Goal: Task Accomplishment & Management: Complete application form

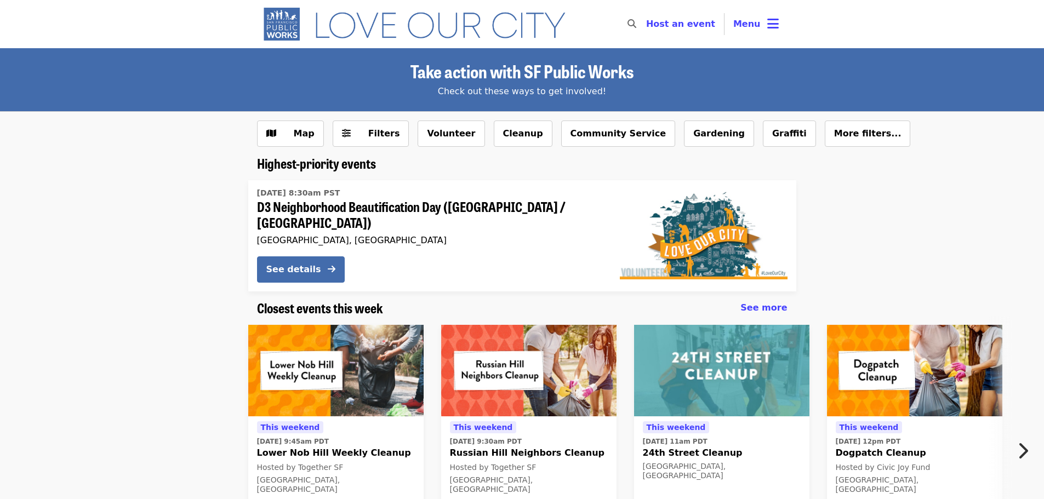
click at [748, 28] on span "Menu" at bounding box center [746, 24] width 27 height 10
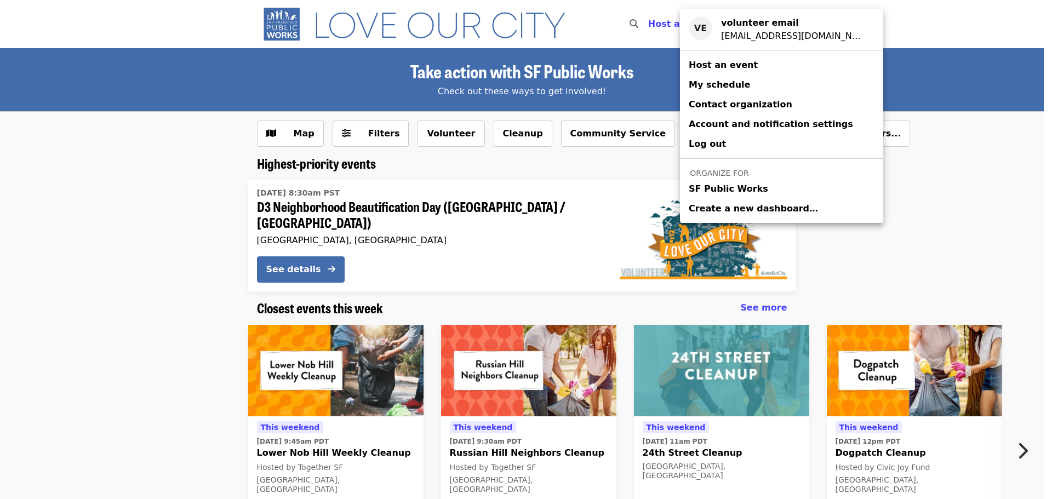
click at [706, 64] on span "Host an event" at bounding box center [723, 65] width 69 height 10
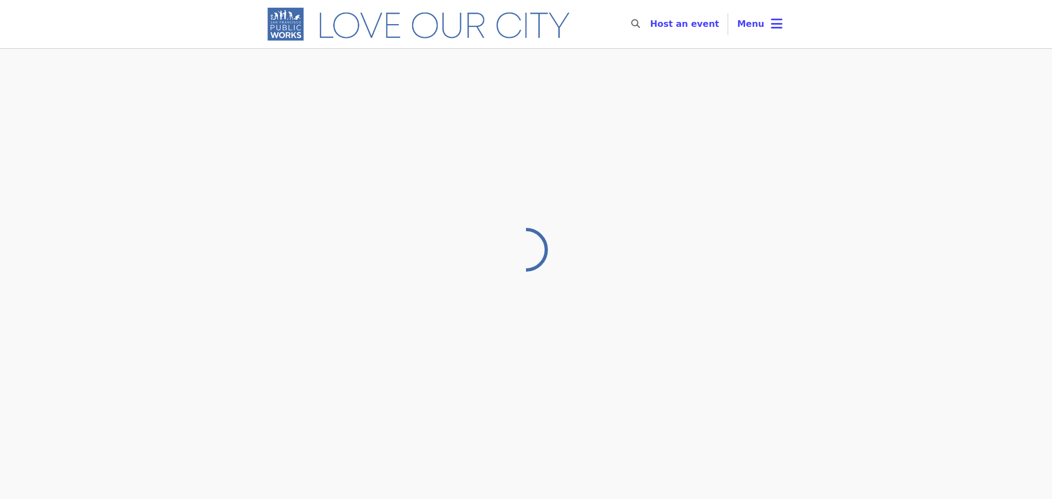
click at [706, 64] on div at bounding box center [526, 317] width 1052 height 539
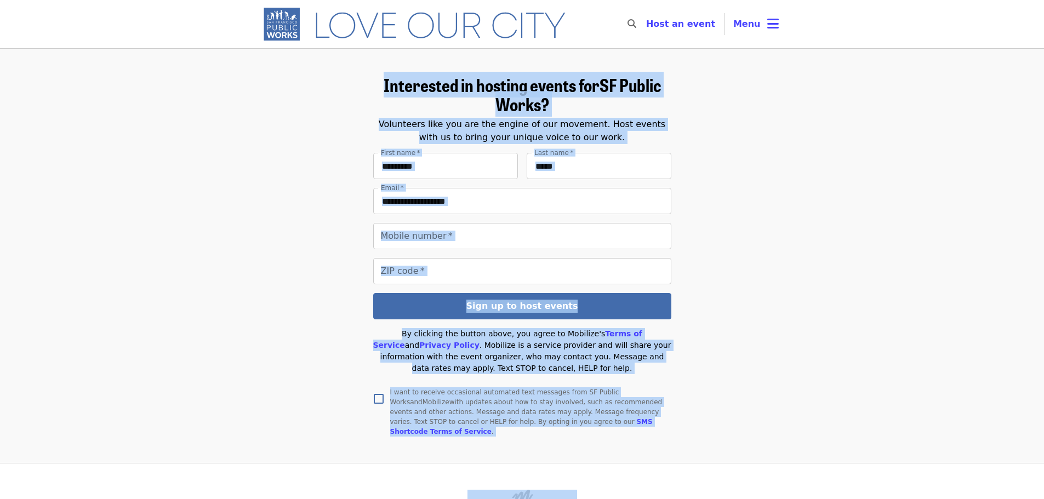
click at [703, 155] on form "**********" at bounding box center [522, 256] width 531 height 362
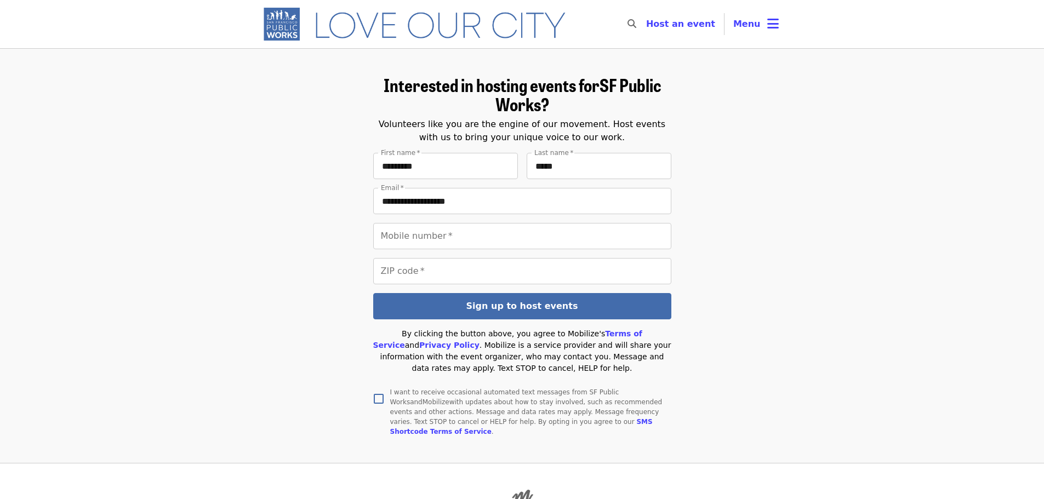
click at [770, 27] on icon "bars icon" at bounding box center [773, 24] width 12 height 16
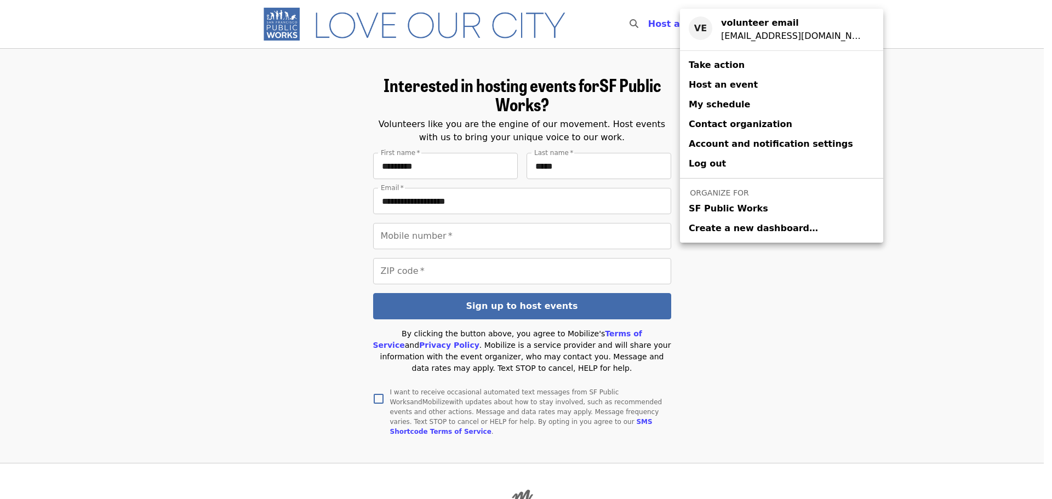
click at [710, 212] on span "SF Public Works" at bounding box center [728, 208] width 79 height 13
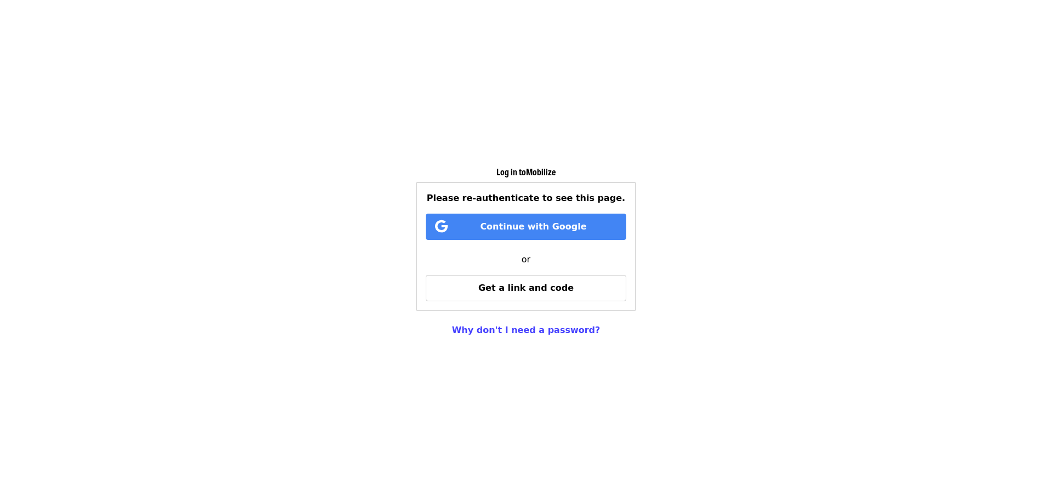
click at [544, 291] on span "Get a link and code" at bounding box center [526, 288] width 95 height 10
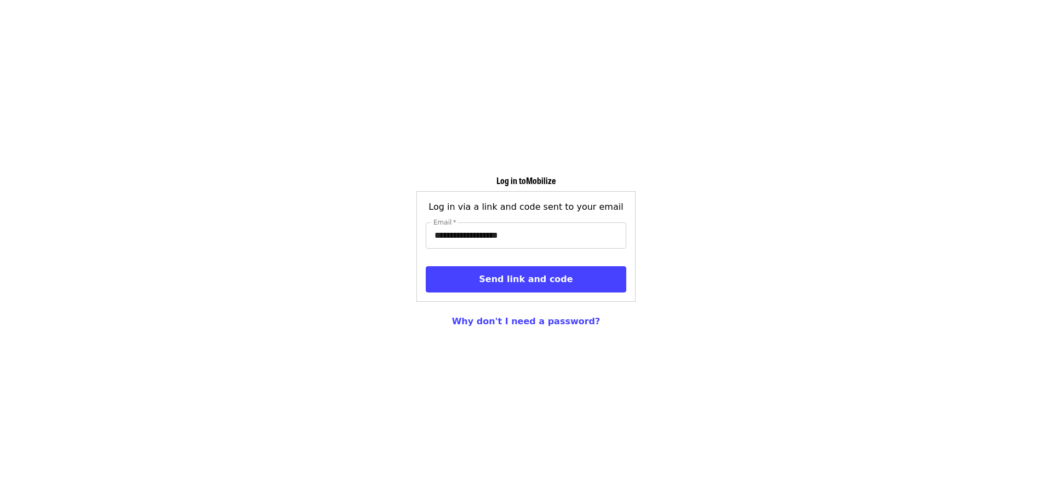
click at [507, 274] on span "Send link and code" at bounding box center [526, 279] width 94 height 10
